Goal: Task Accomplishment & Management: Manage account settings

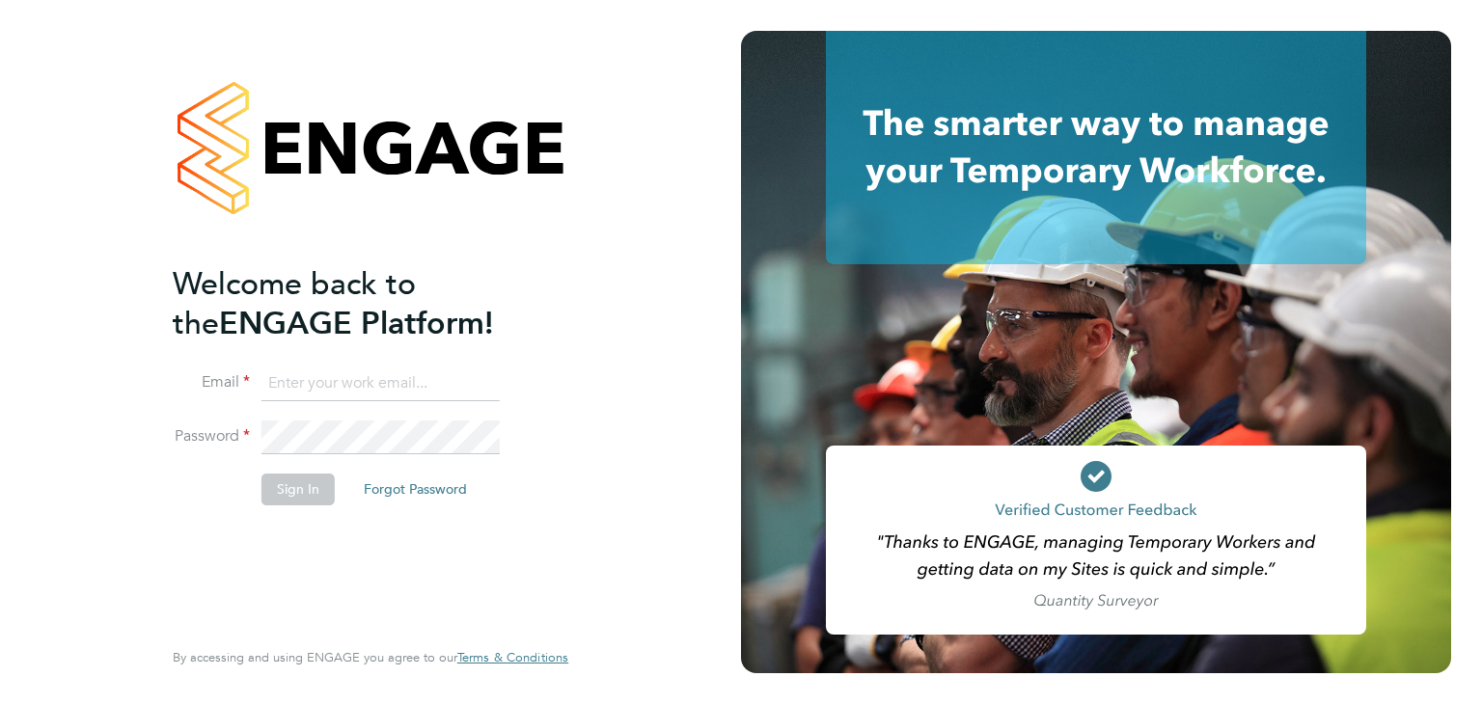
click at [401, 384] on input at bounding box center [380, 384] width 238 height 35
type input "[PERSON_NAME][EMAIL_ADDRESS][PERSON_NAME][DOMAIN_NAME]"
click at [289, 481] on button "Sign In" at bounding box center [297, 489] width 73 height 31
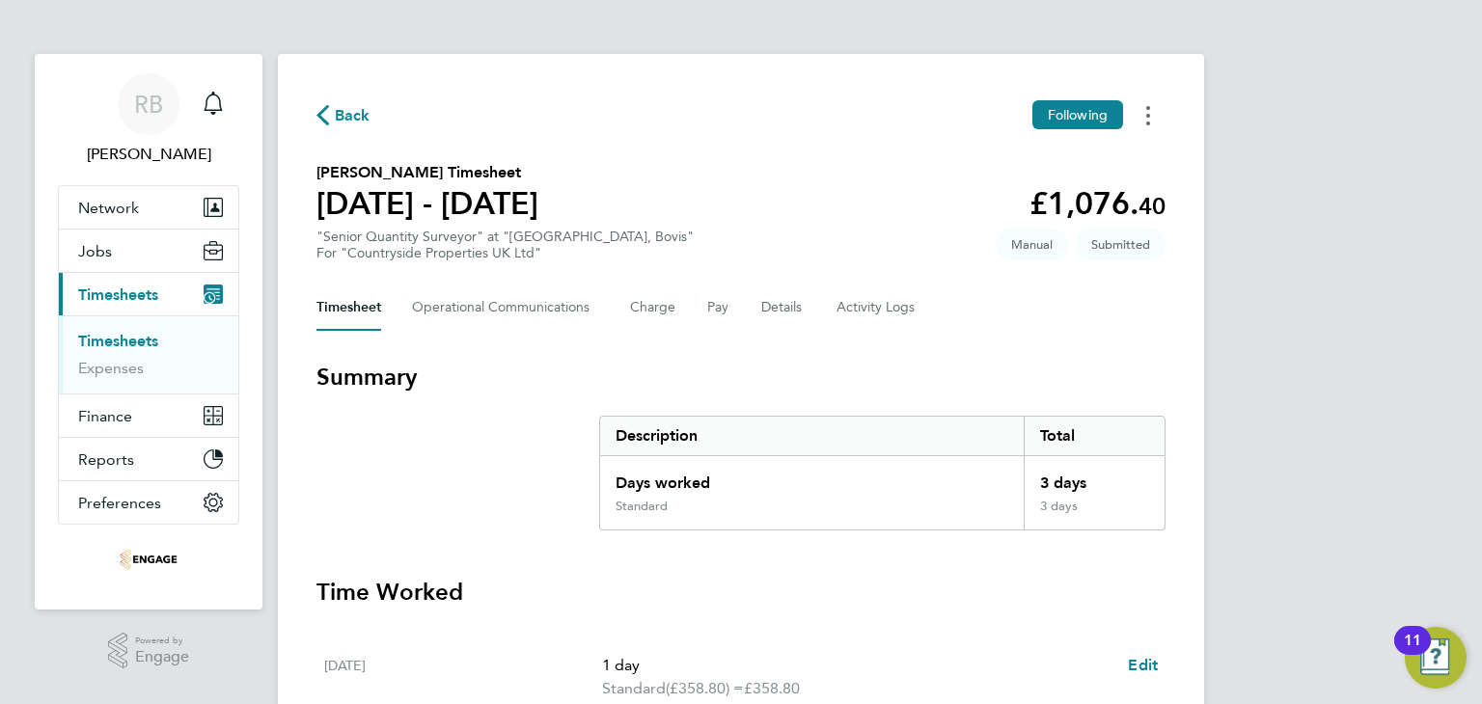
click at [1148, 123] on circle "Timesheets Menu" at bounding box center [1148, 124] width 4 height 4
click at [851, 229] on section "Richard Davison's Timesheet 22 - 28 Sept 2025 £1,076. 40 "Senior Quantity Surve…" at bounding box center [740, 211] width 849 height 100
click at [575, 376] on h3 "Summary" at bounding box center [740, 377] width 849 height 31
